Goal: Transaction & Acquisition: Download file/media

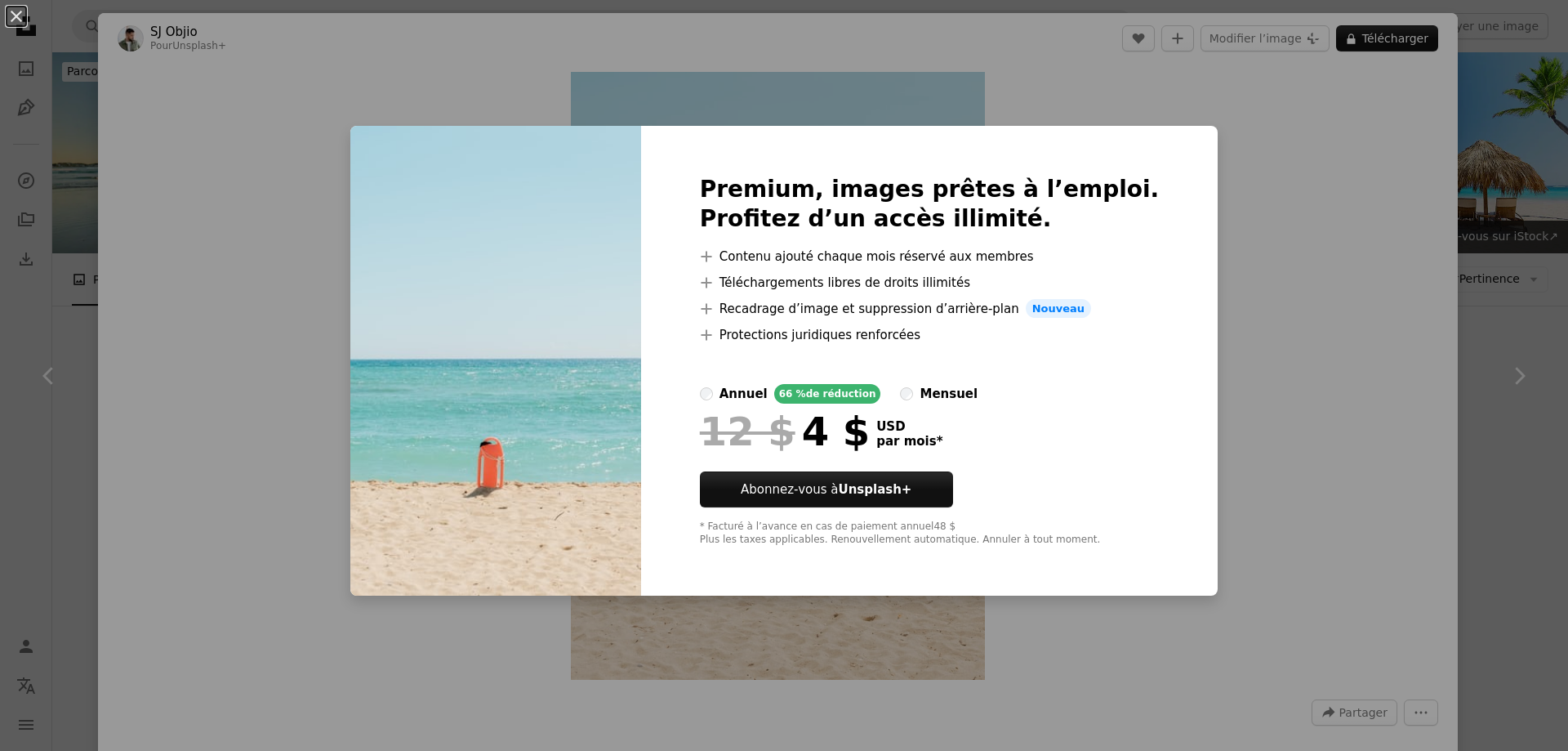
click at [1222, 122] on div "An X shape Premium, images prêtes à l’emploi. Profitez d’un accès illimité. A p…" at bounding box center [784, 376] width 1568 height 751
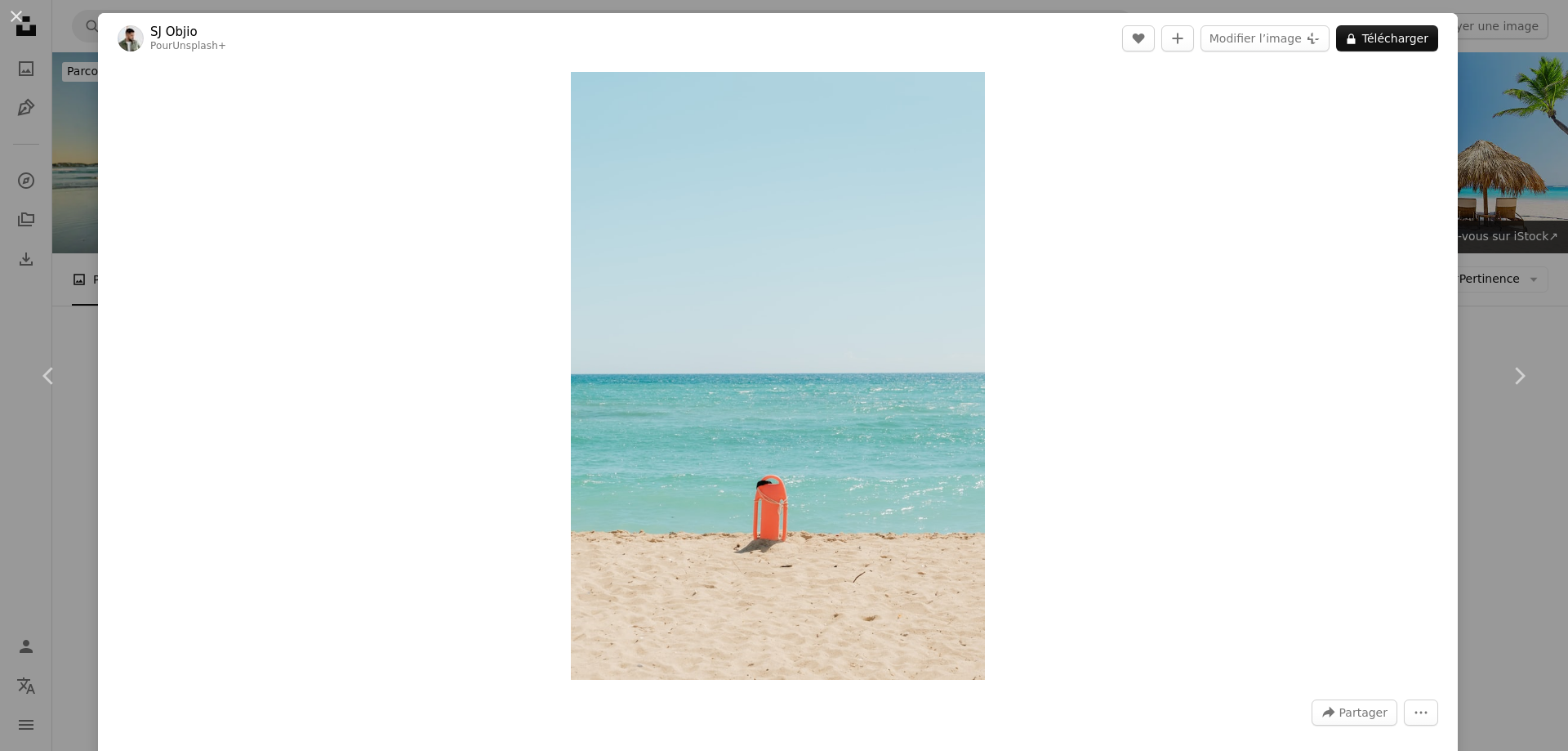
click at [1466, 118] on div "An X shape Chevron left Chevron right [PERSON_NAME] Pour Unsplash+ A heart A pl…" at bounding box center [784, 376] width 1568 height 751
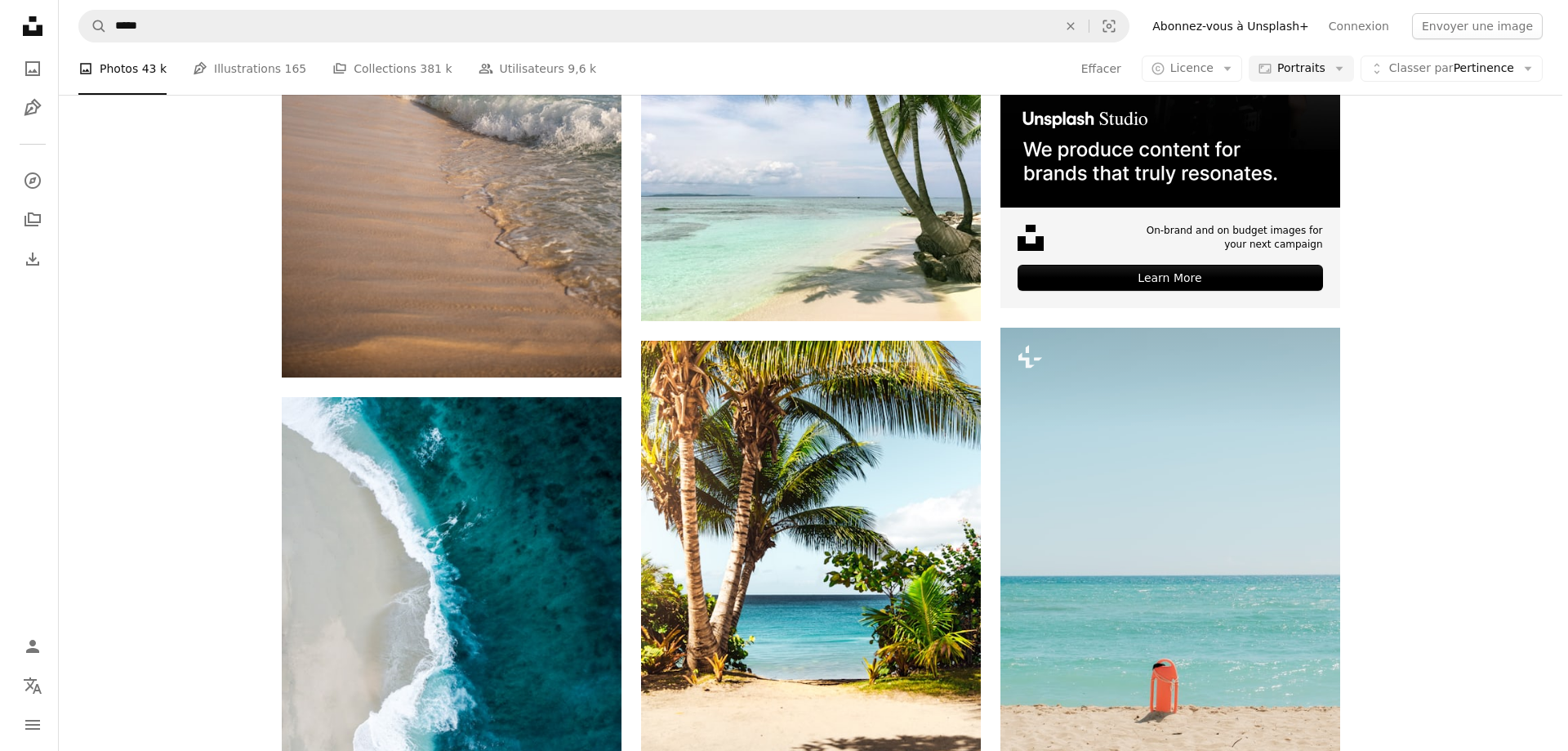
scroll to position [572, 0]
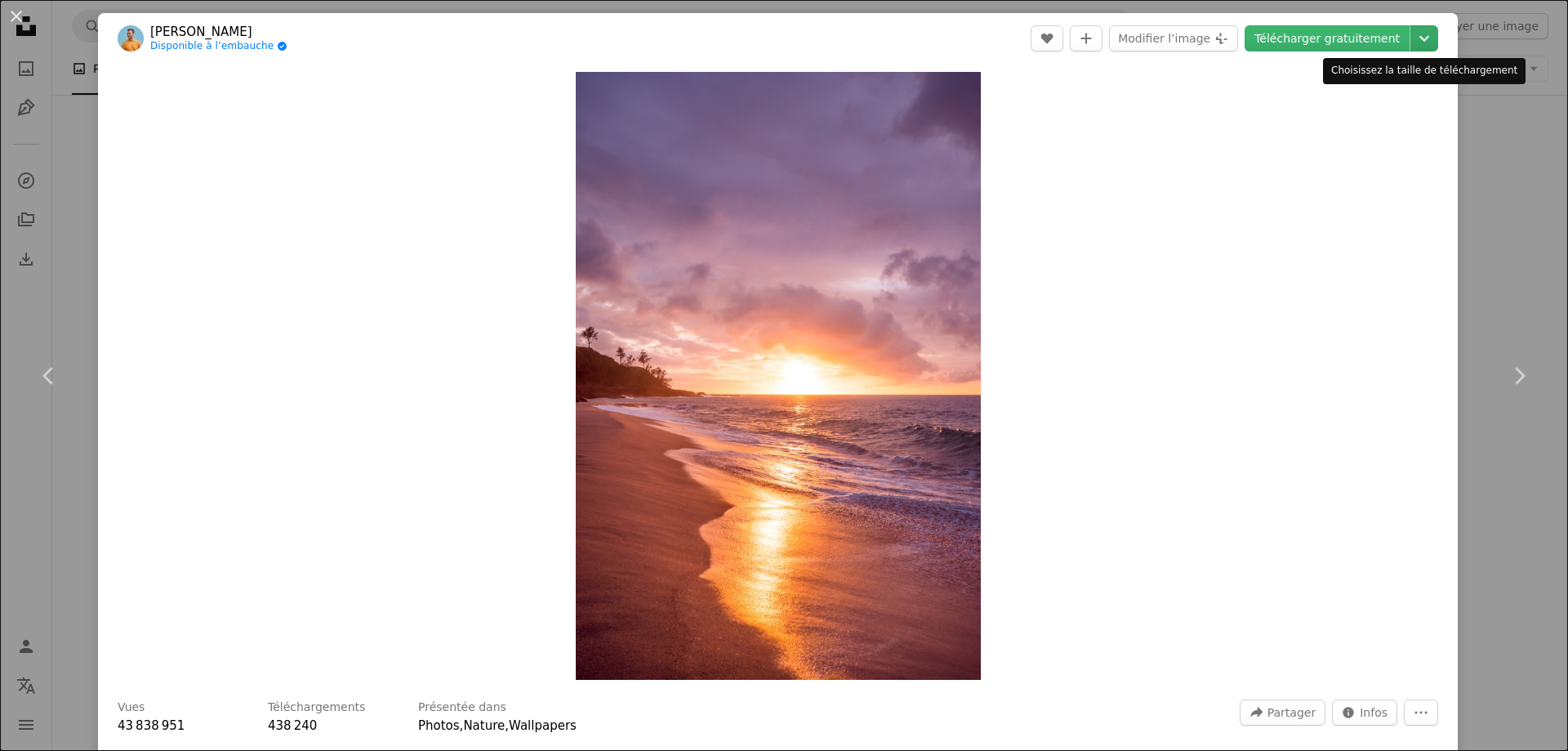
click at [1422, 44] on icon "Chevron down" at bounding box center [1425, 38] width 26 height 20
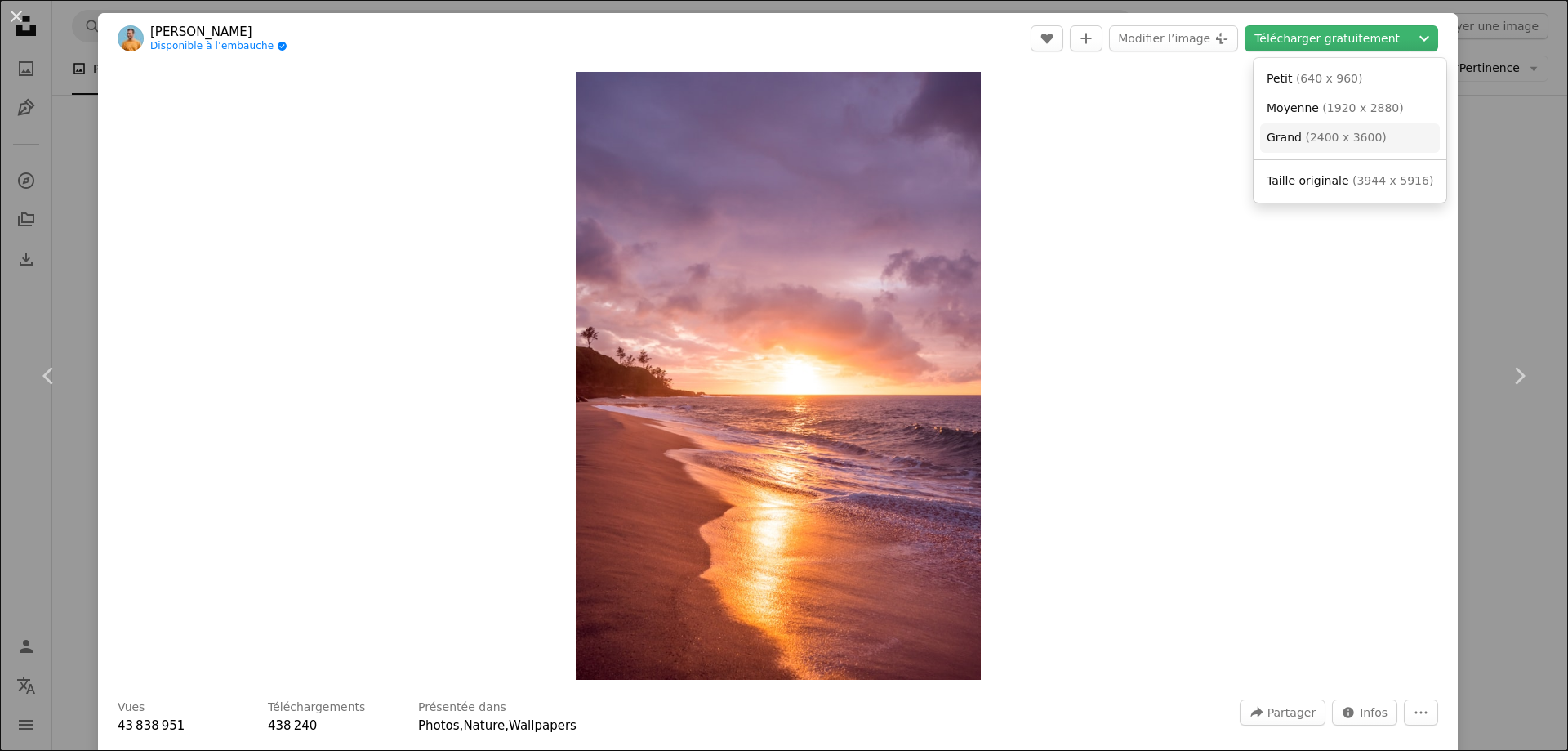
click at [1357, 137] on span "( 2400 x 3600 )" at bounding box center [1346, 137] width 81 height 13
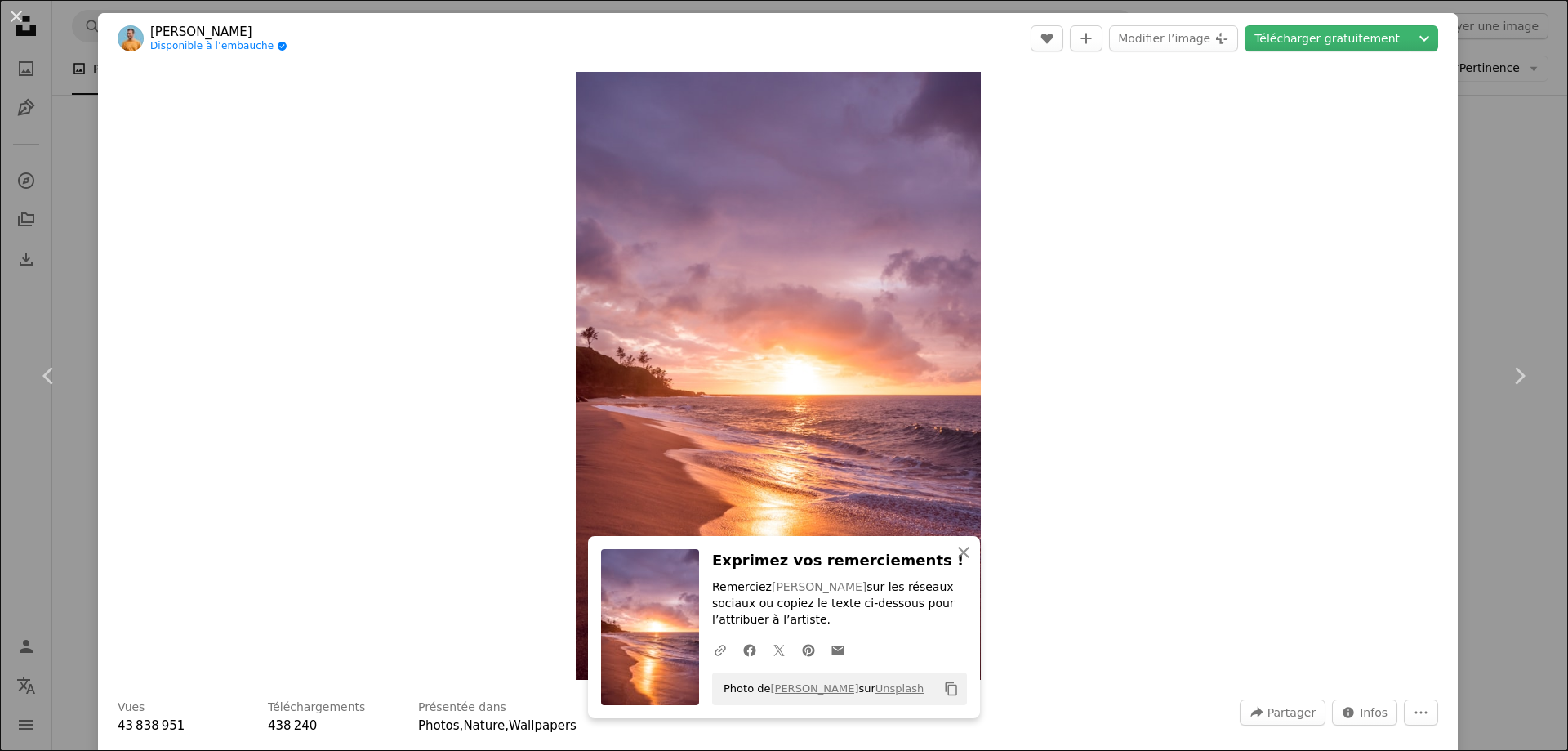
click at [1471, 191] on div "An X shape Chevron left Chevron right [PERSON_NAME] Disponible à l’embauche A c…" at bounding box center [784, 376] width 1568 height 751
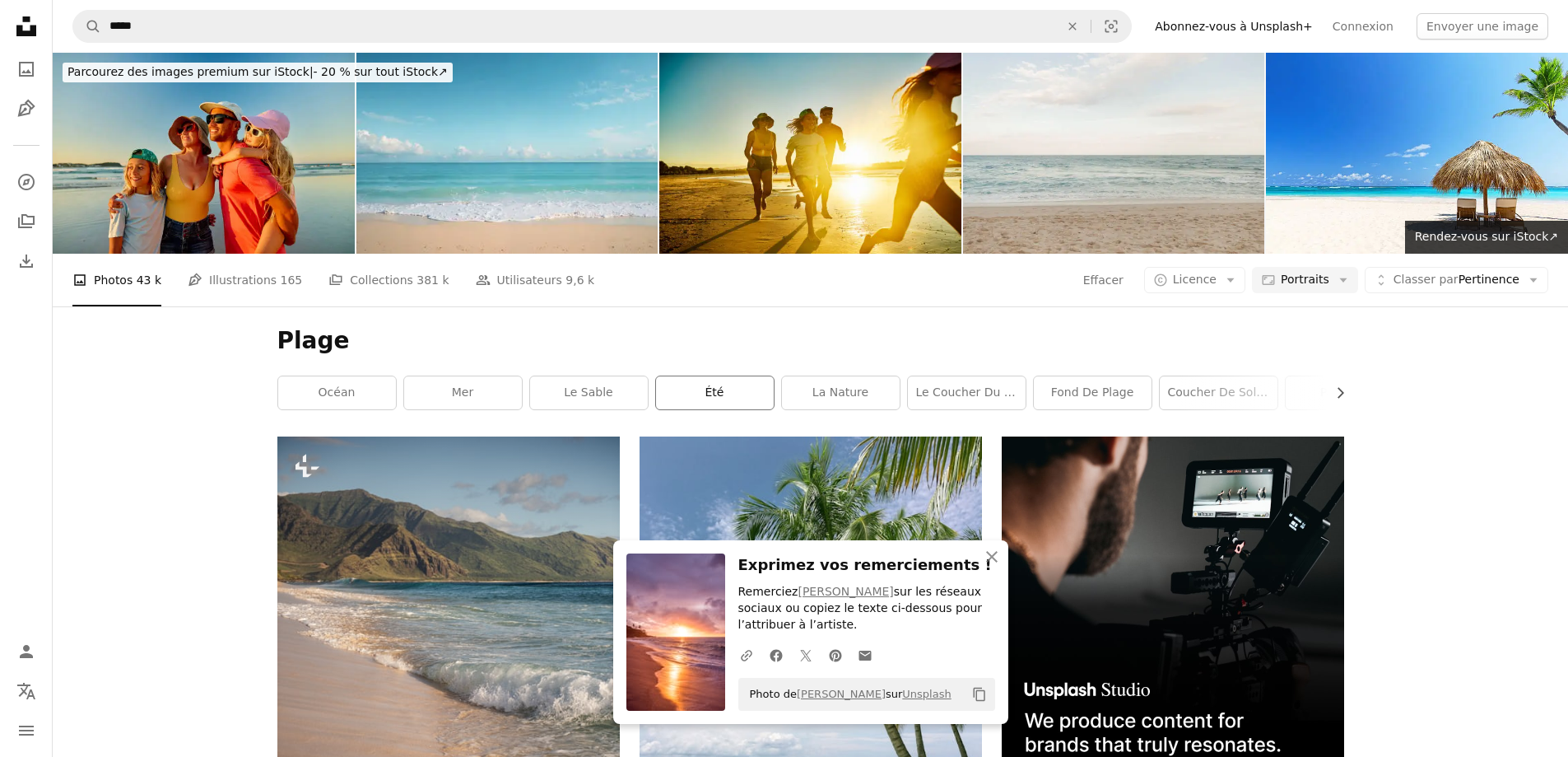
click at [704, 377] on link "été" at bounding box center [715, 393] width 118 height 33
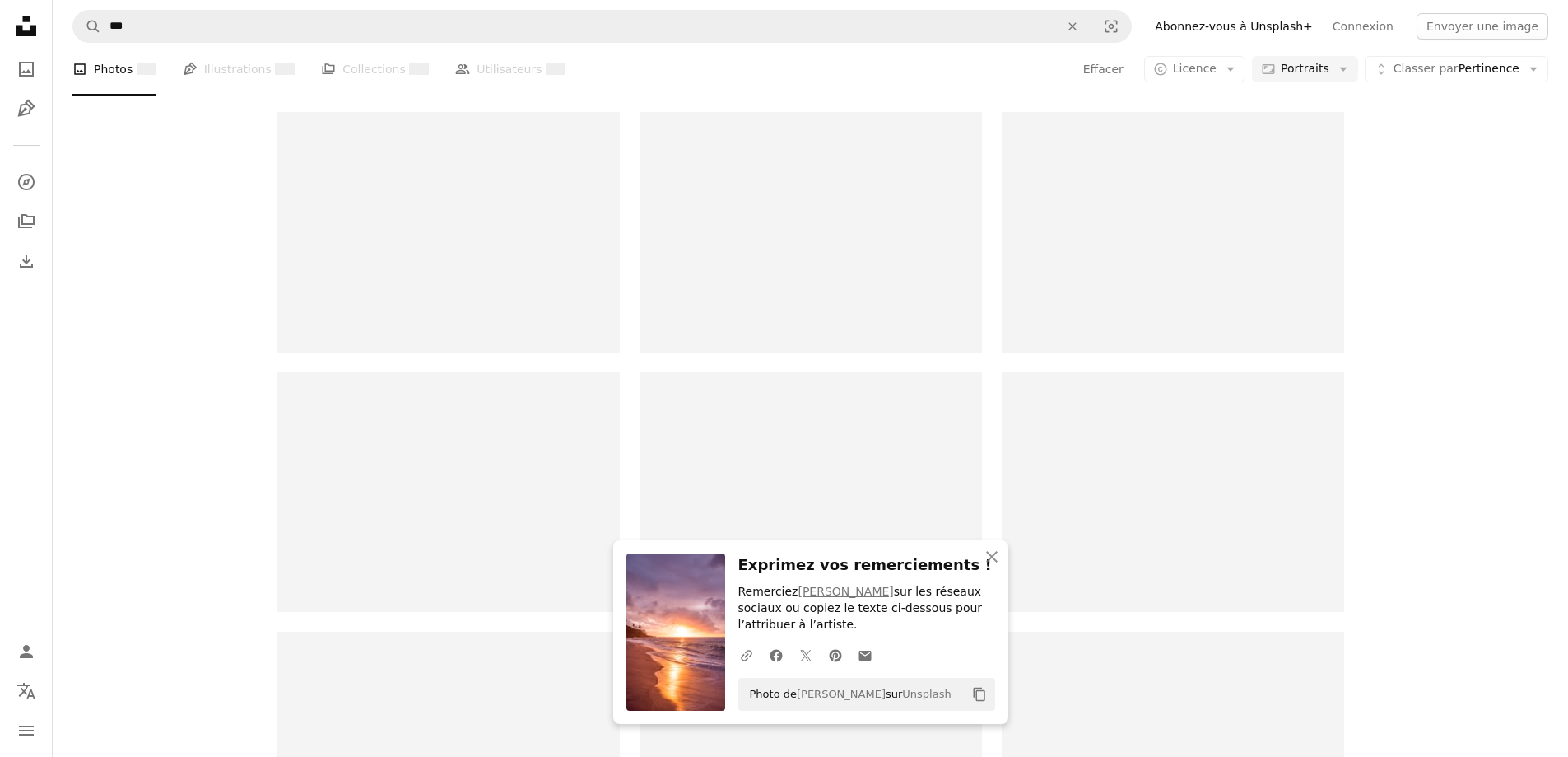
scroll to position [329, 0]
click at [989, 564] on icon "An X shape" at bounding box center [991, 556] width 20 height 20
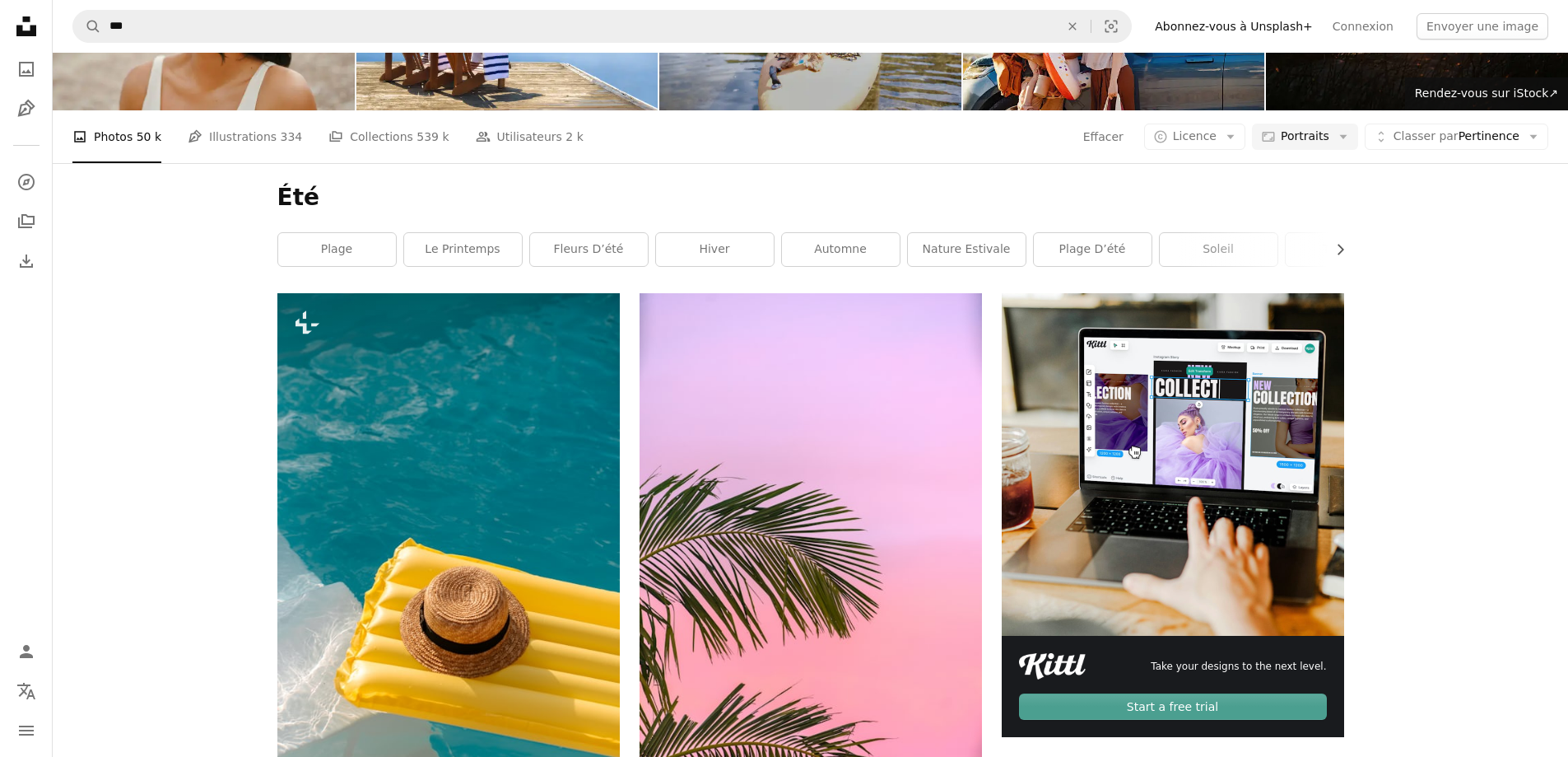
scroll to position [0, 0]
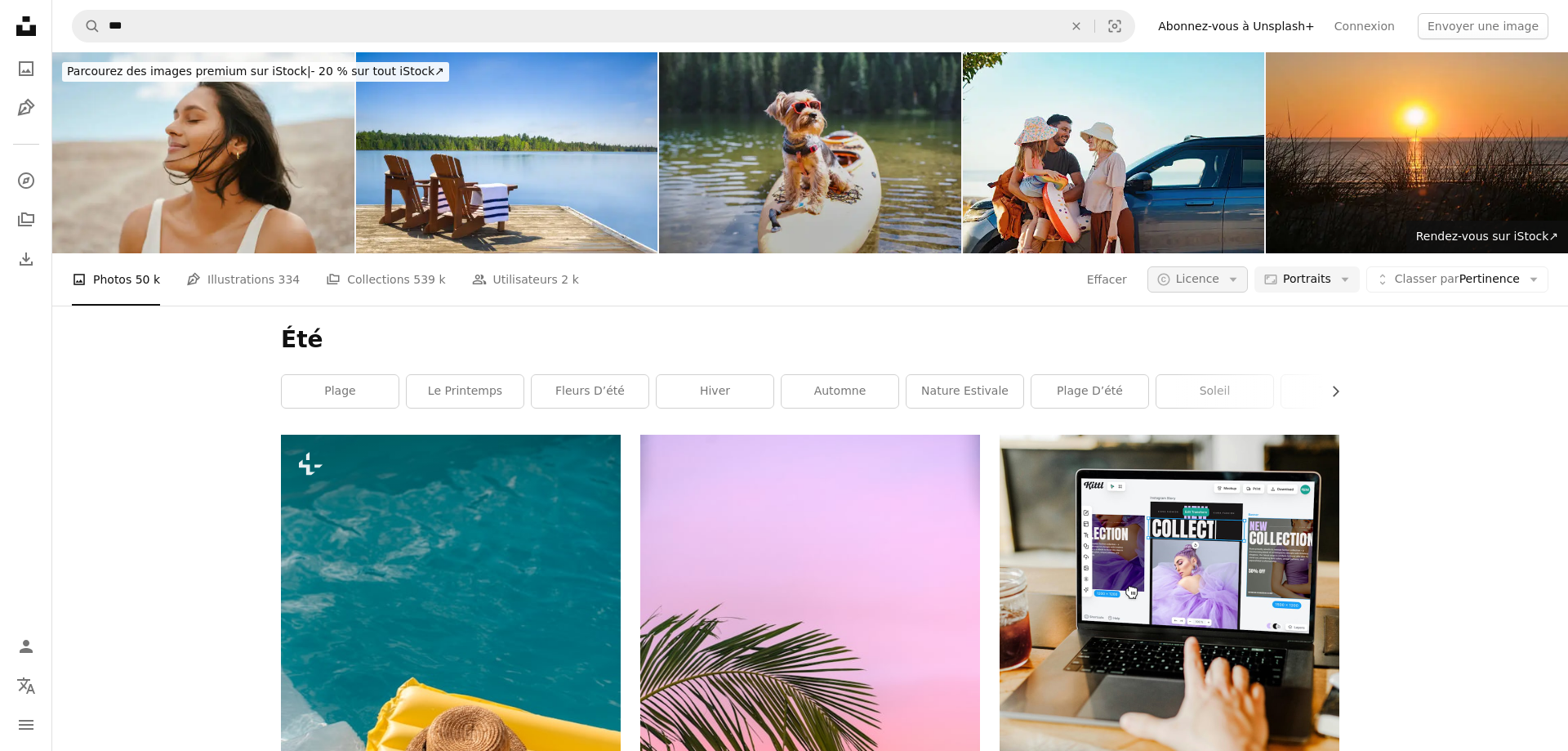
click at [1195, 272] on span "Licence" at bounding box center [1198, 279] width 43 height 13
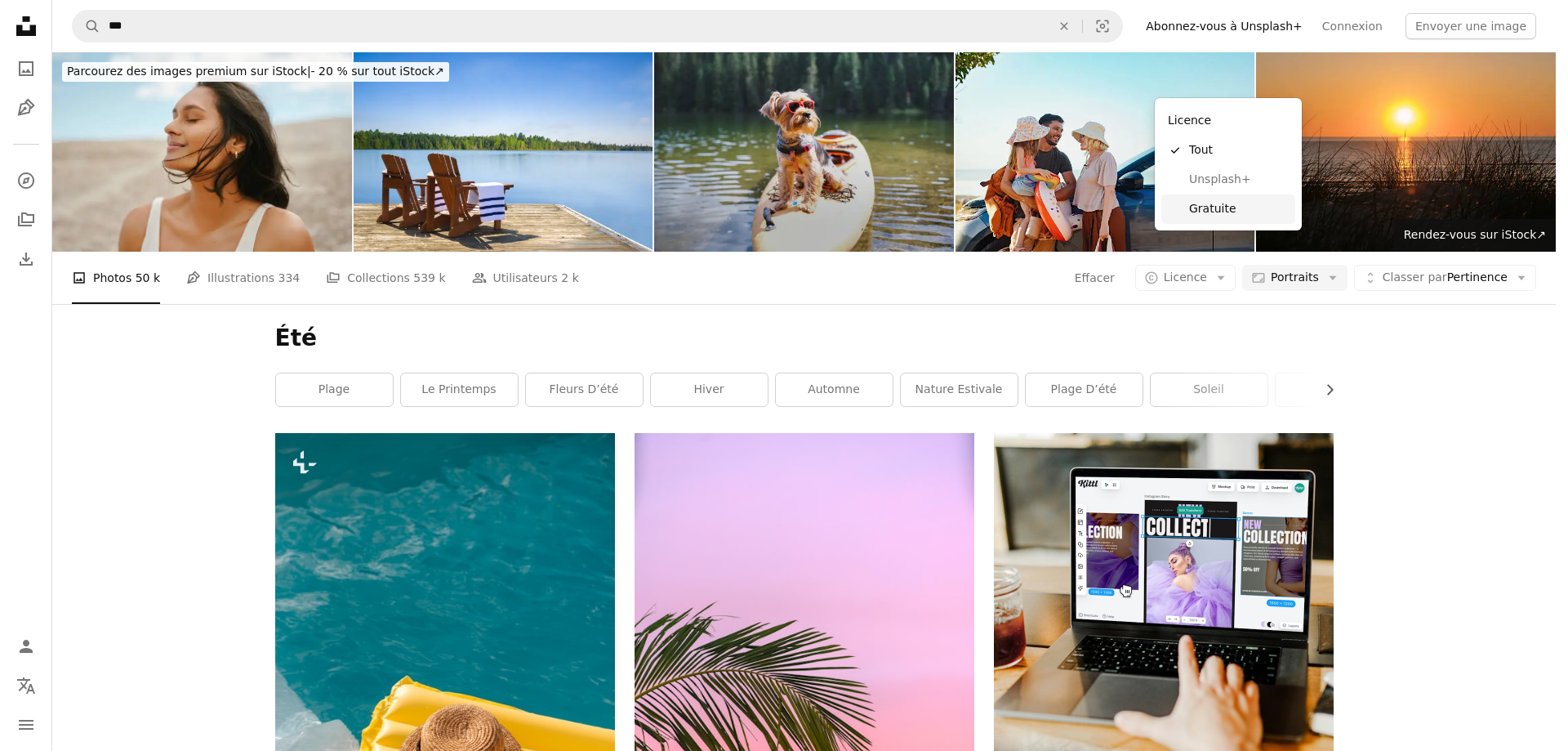
click at [1245, 207] on span "Gratuite" at bounding box center [1240, 209] width 100 height 16
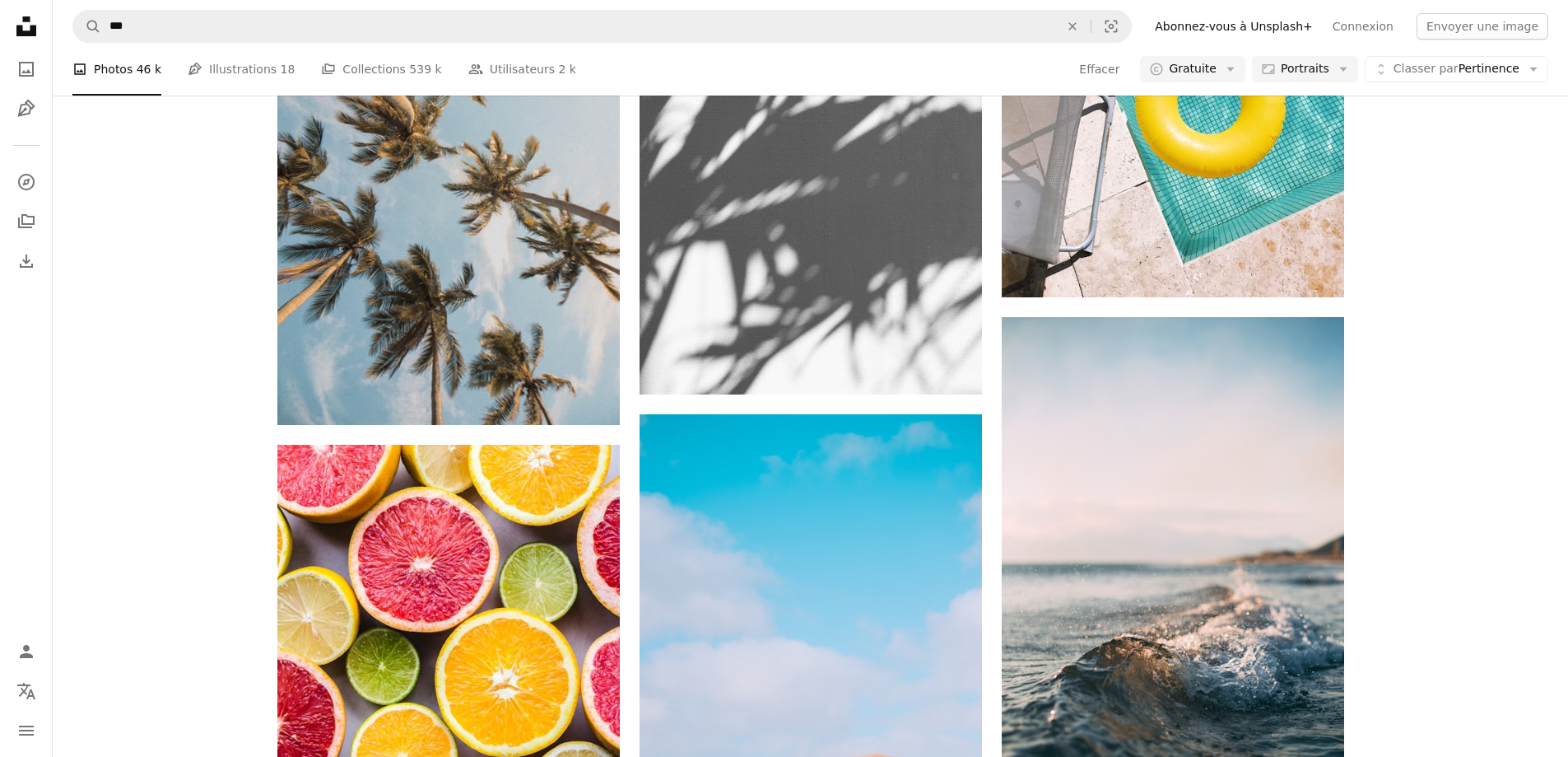
scroll to position [3129, 0]
